Goal: Check status: Check status

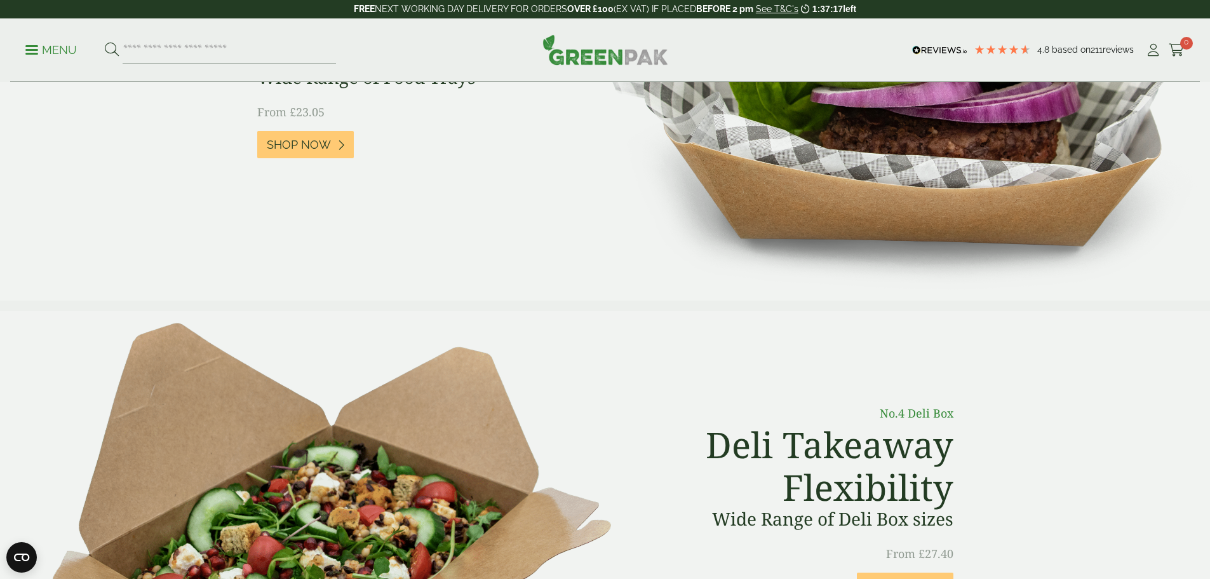
scroll to position [254, 0]
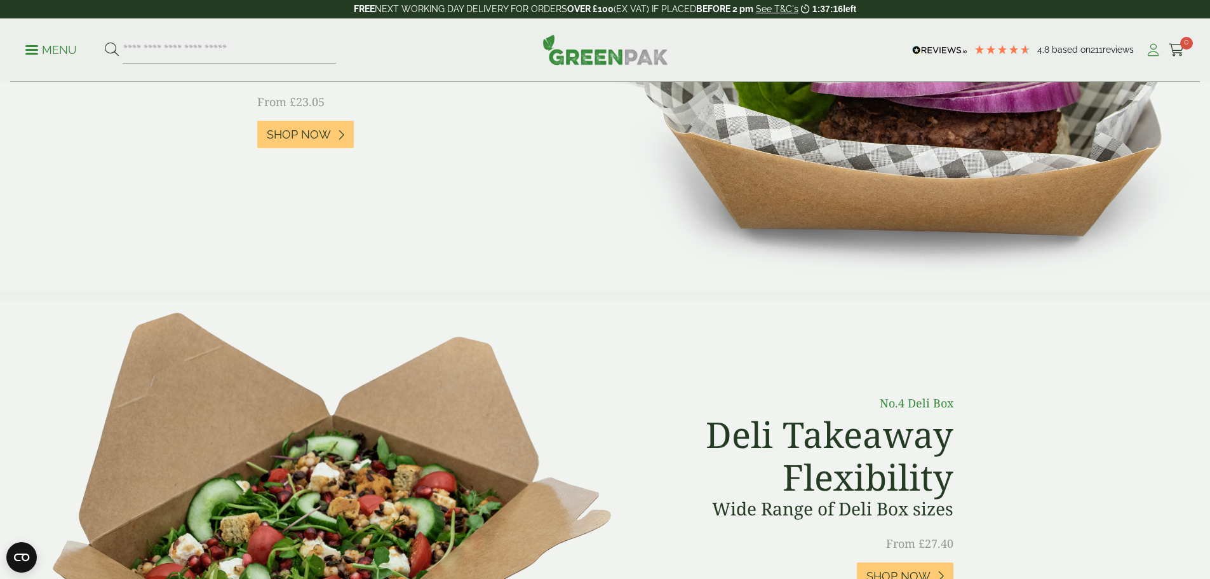
click at [1154, 48] on icon at bounding box center [1153, 50] width 16 height 13
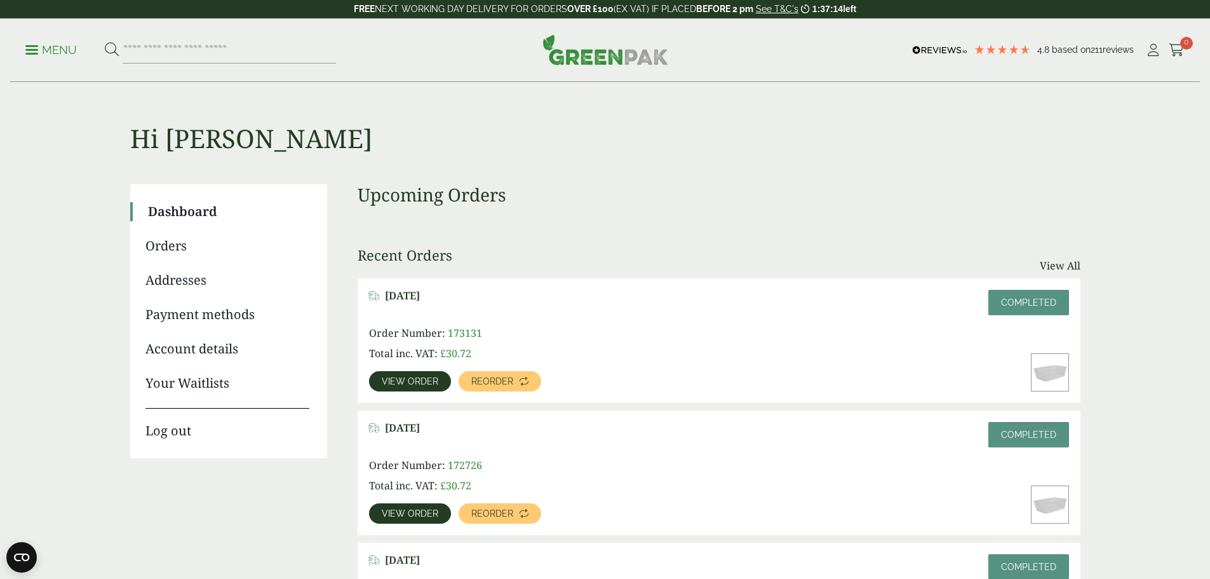
drag, startPoint x: 929, startPoint y: 123, endPoint x: 929, endPoint y: 133, distance: 10.2
click at [929, 123] on h1 "Hi [PERSON_NAME]" at bounding box center [605, 118] width 950 height 71
click at [438, 377] on span "View order" at bounding box center [410, 381] width 57 height 9
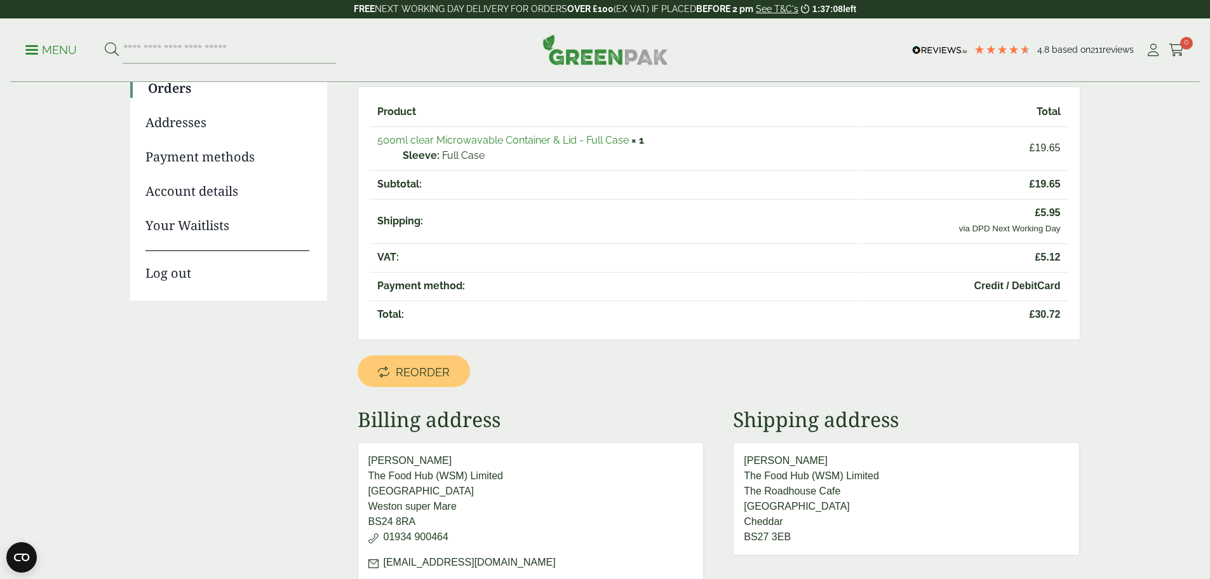
scroll to position [127, 0]
